Goal: Use online tool/utility

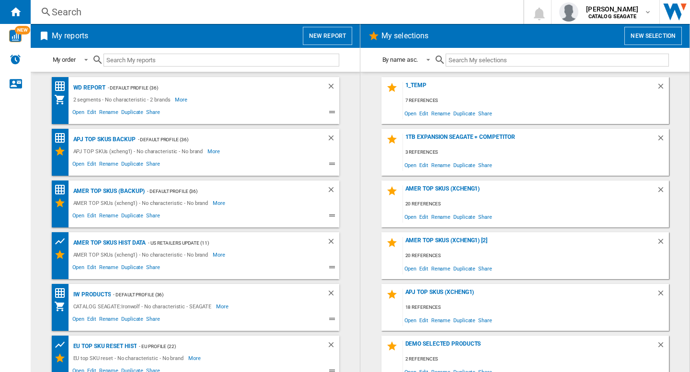
click at [320, 36] on button "New report" at bounding box center [327, 36] width 49 height 18
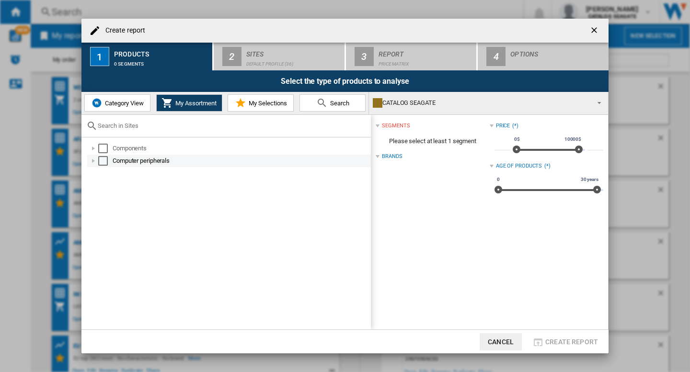
click at [102, 162] on div "Select" at bounding box center [103, 161] width 10 height 10
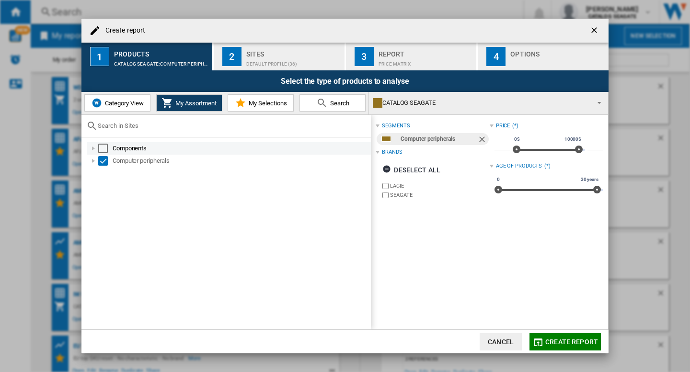
click at [104, 146] on div "Select" at bounding box center [103, 149] width 10 height 10
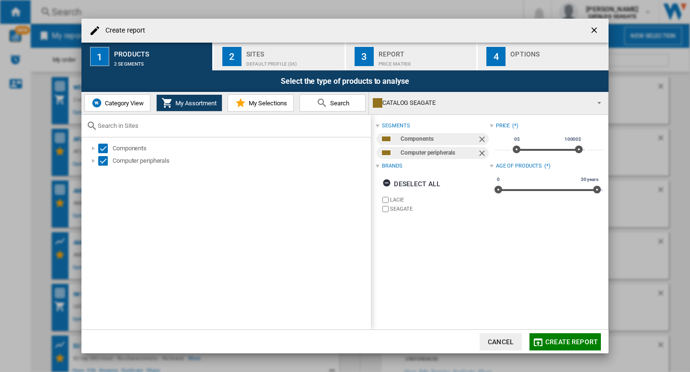
click at [111, 108] on button "Category View" at bounding box center [117, 102] width 66 height 17
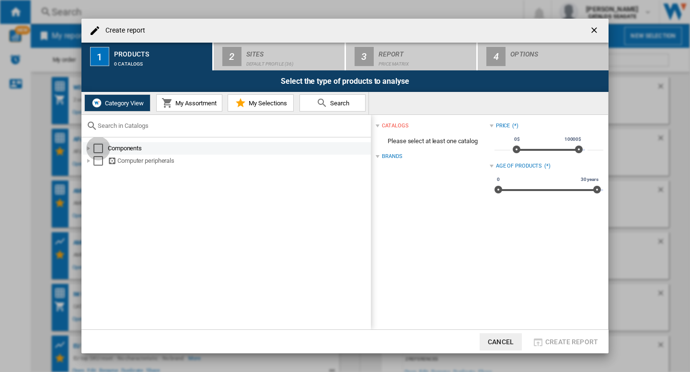
click at [101, 149] on div "Select" at bounding box center [98, 149] width 10 height 10
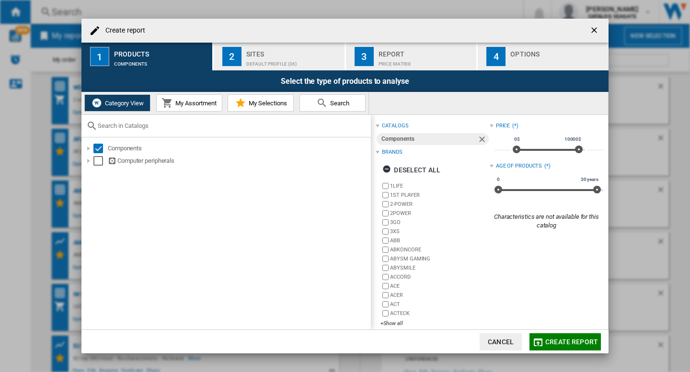
click at [99, 171] on div "Components Computer peripherals" at bounding box center [225, 233] width 289 height 192
click at [99, 160] on div "Select" at bounding box center [98, 161] width 10 height 10
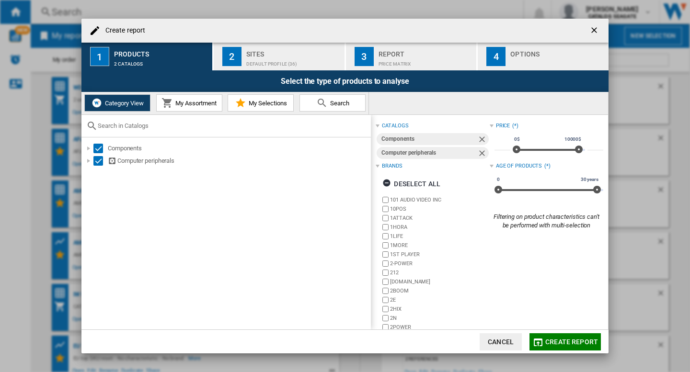
scroll to position [23, 0]
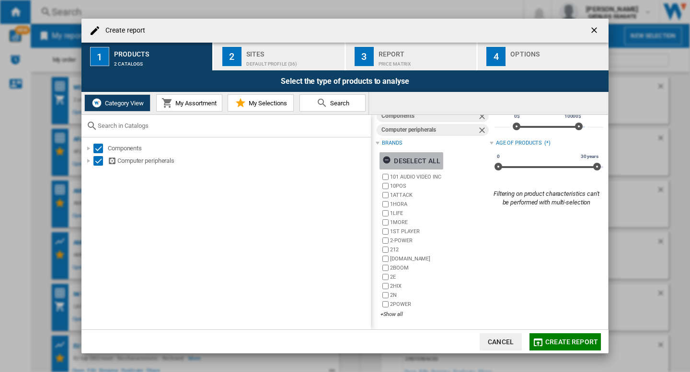
click at [414, 159] on div "Deselect all" at bounding box center [411, 160] width 58 height 17
click at [399, 311] on div "+Show all" at bounding box center [434, 314] width 109 height 7
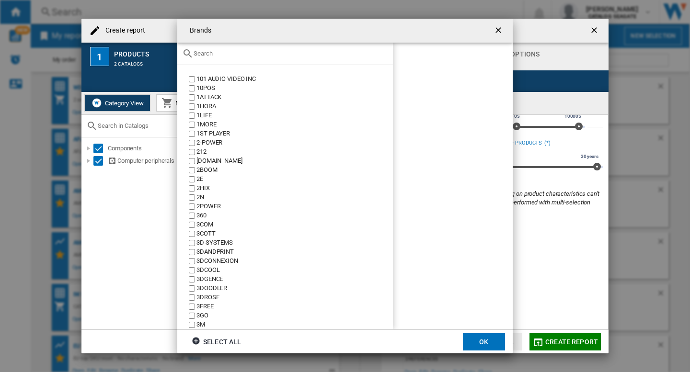
click at [239, 57] on input "text" at bounding box center [291, 53] width 194 height 7
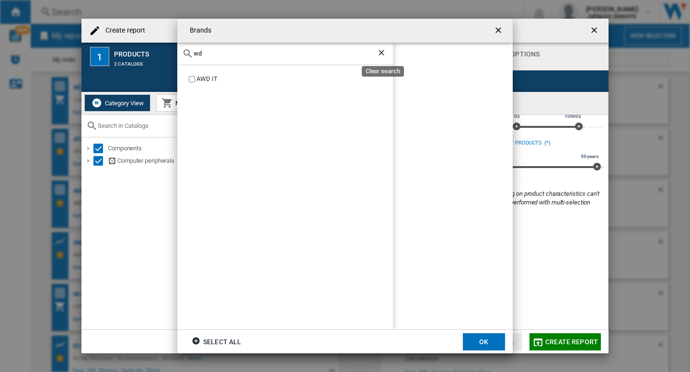
type input "wd"
click at [383, 50] on ng-md-icon "Clear search" at bounding box center [382, 53] width 11 height 11
click at [498, 30] on ng-md-icon "getI18NText('BUTTONS.CLOSE_DIALOG')" at bounding box center [498, 30] width 11 height 11
